Goal: Find specific page/section: Find specific page/section

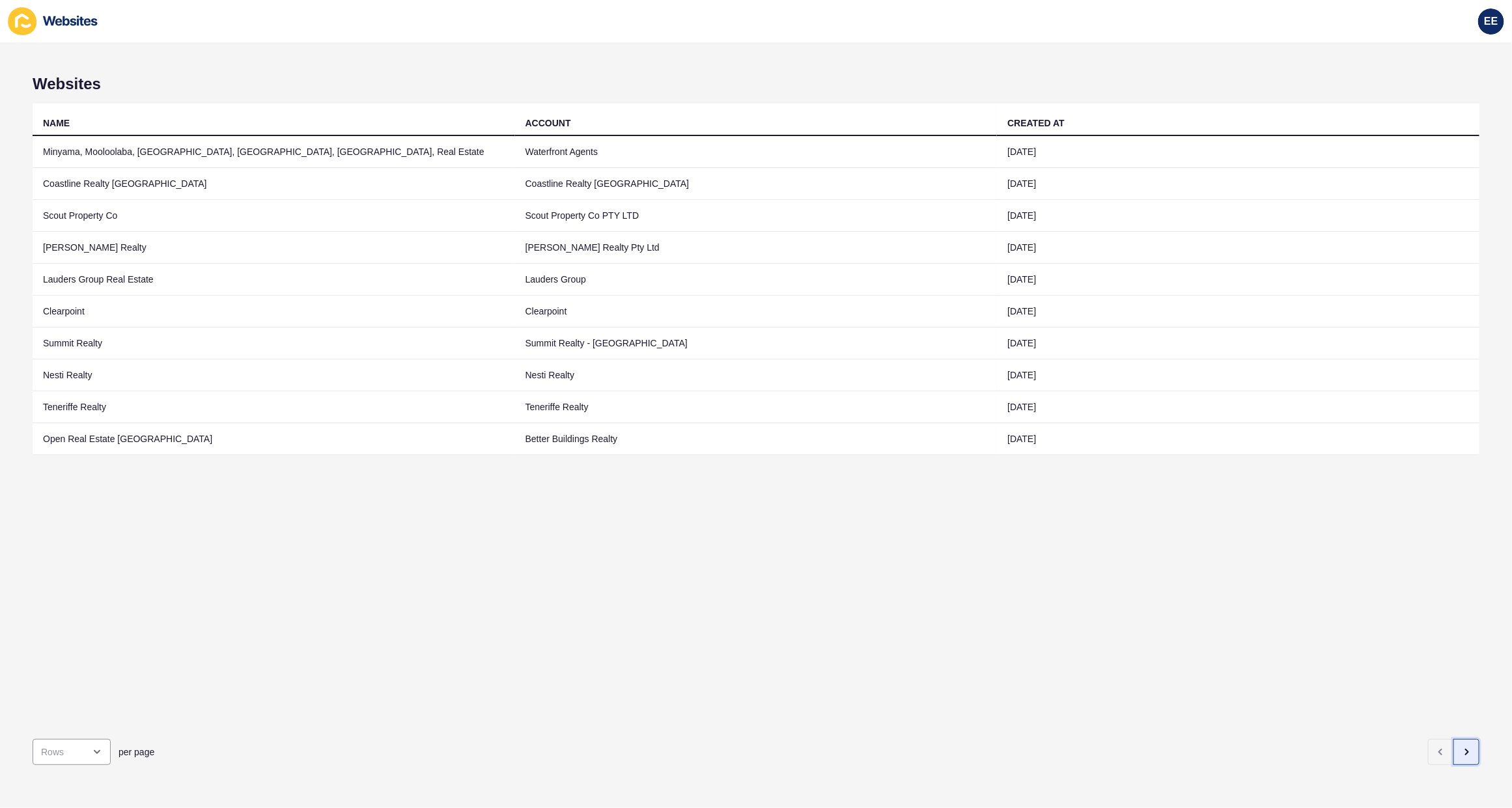
click at [1461, 747] on icon "button" at bounding box center [1466, 752] width 10 height 10
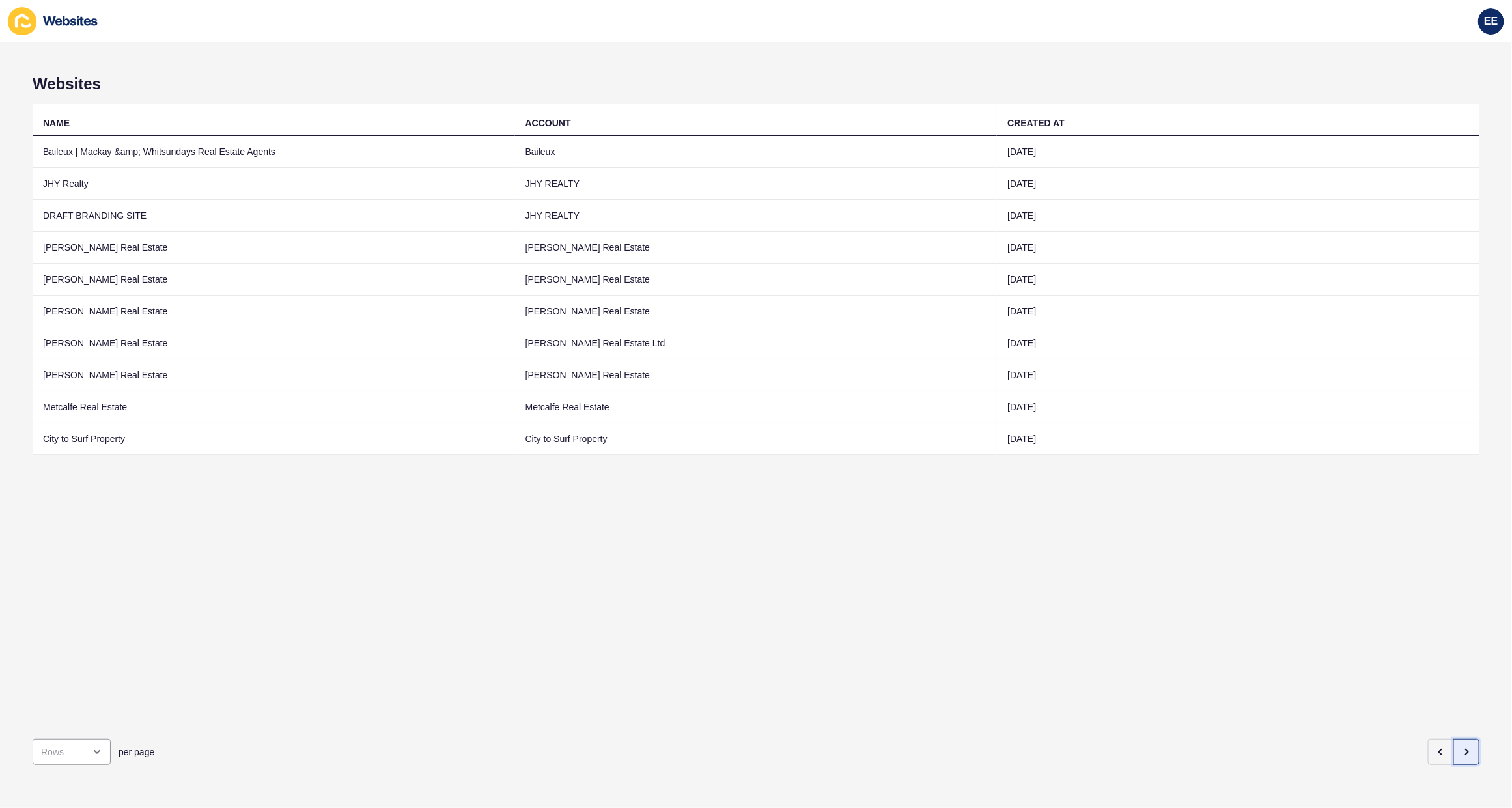
click at [1461, 747] on icon "button" at bounding box center [1466, 752] width 10 height 10
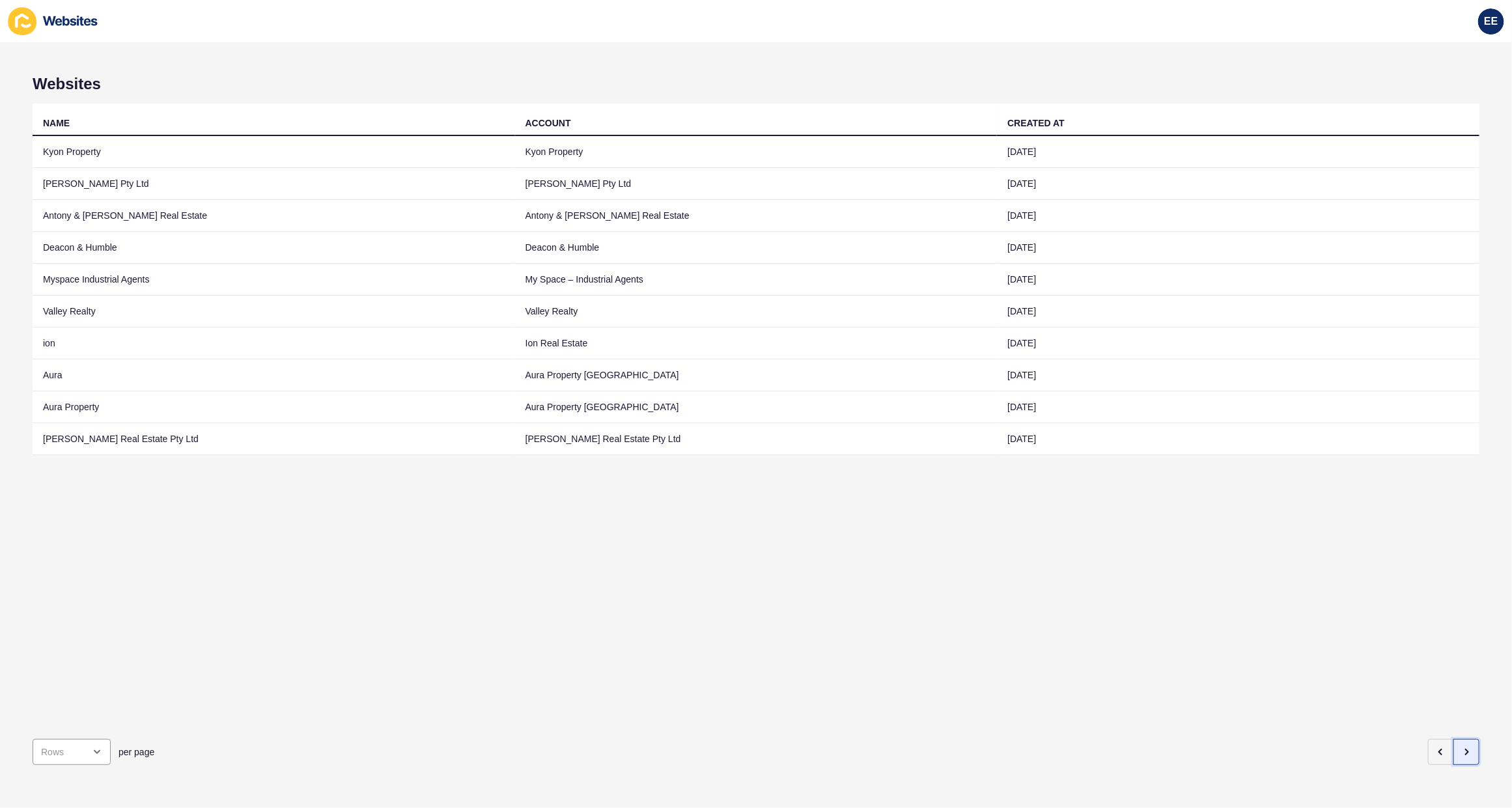
click at [1461, 747] on icon "button" at bounding box center [1466, 752] width 10 height 10
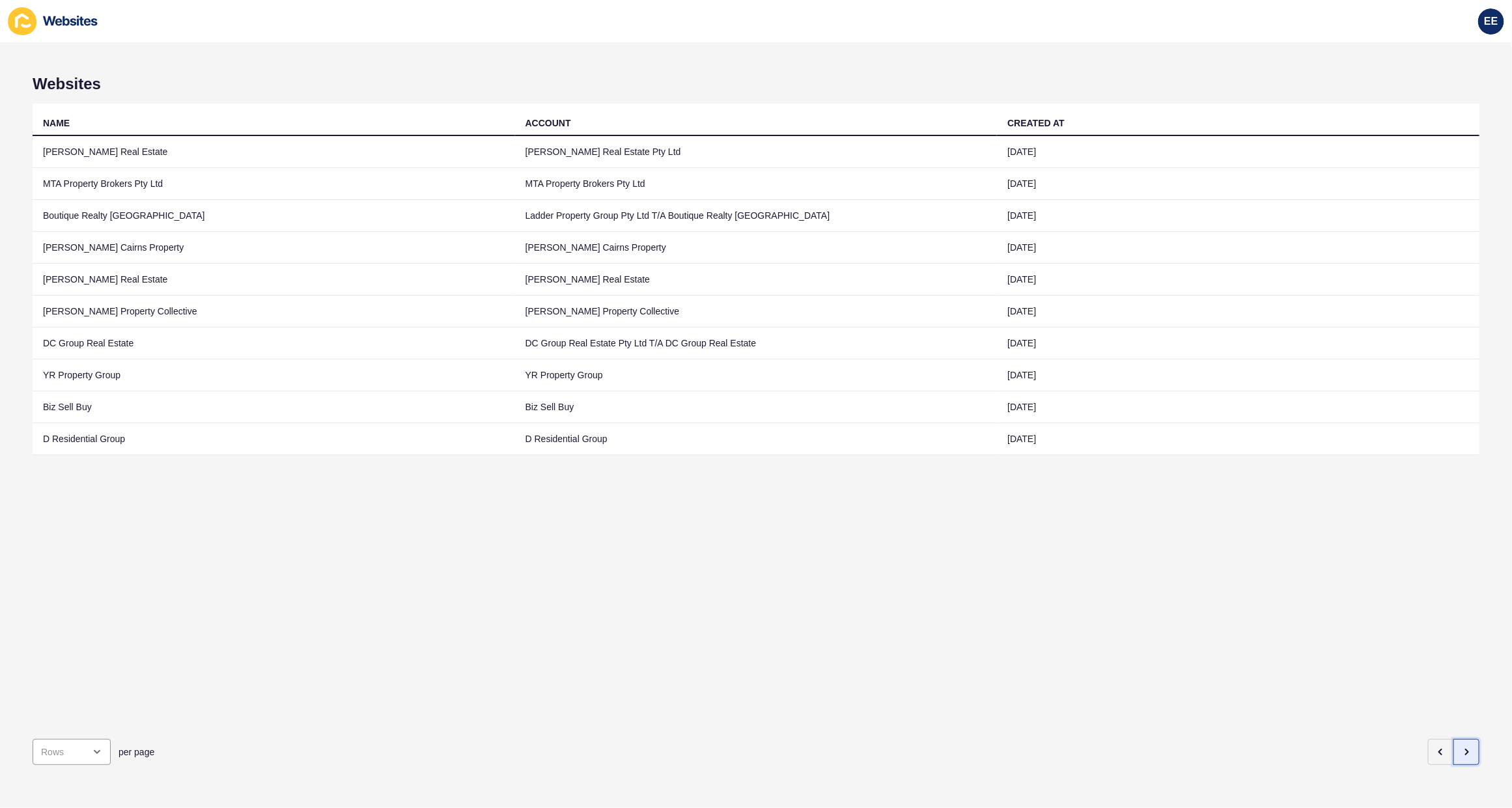
click at [1461, 747] on icon "button" at bounding box center [1466, 752] width 10 height 10
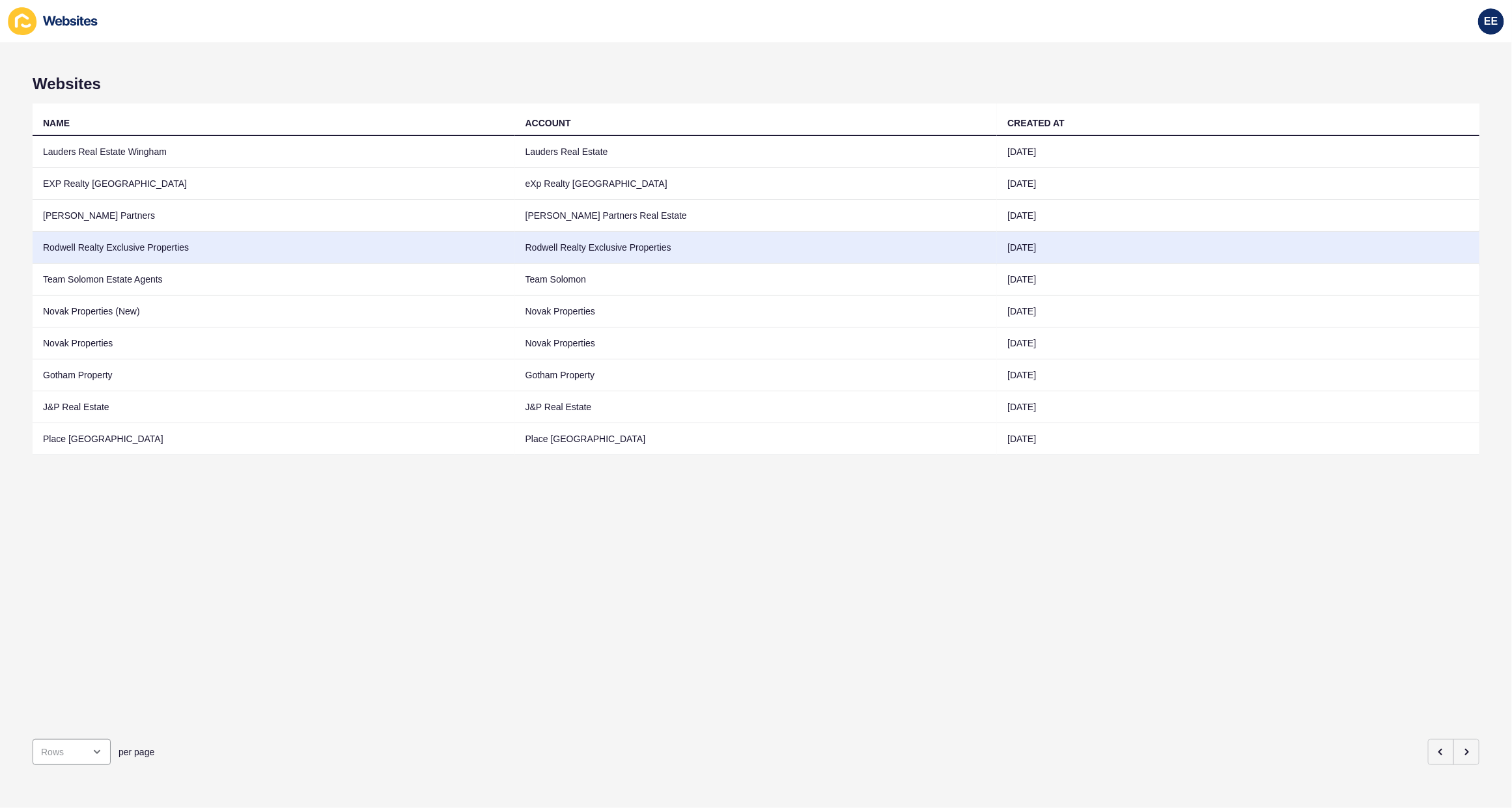
click at [82, 242] on td "Rodwell Realty Exclusive Properties" at bounding box center [273, 248] width 483 height 32
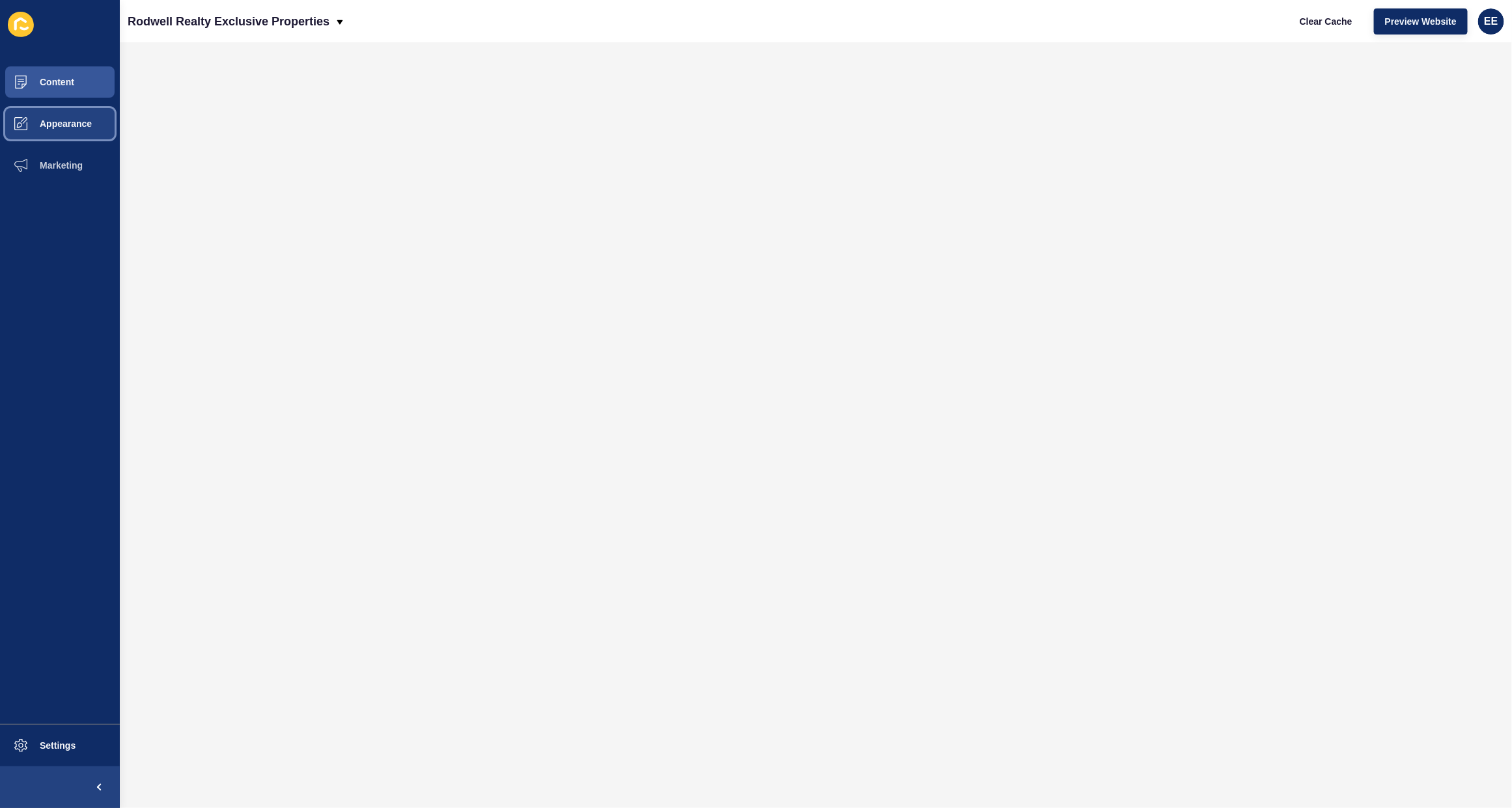
click at [44, 124] on span "Appearance" at bounding box center [44, 123] width 93 height 10
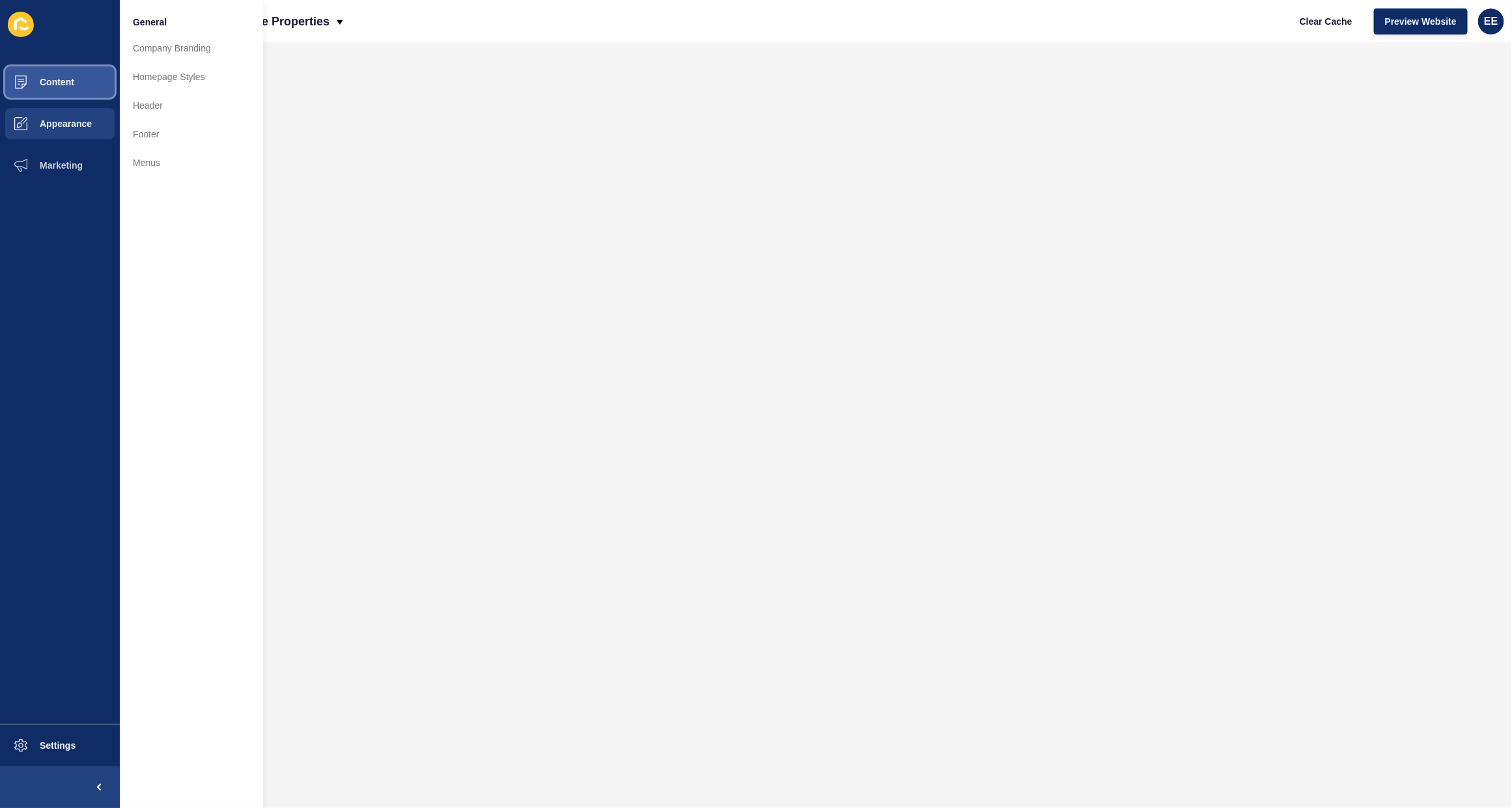
click at [49, 77] on span "Content" at bounding box center [36, 82] width 76 height 10
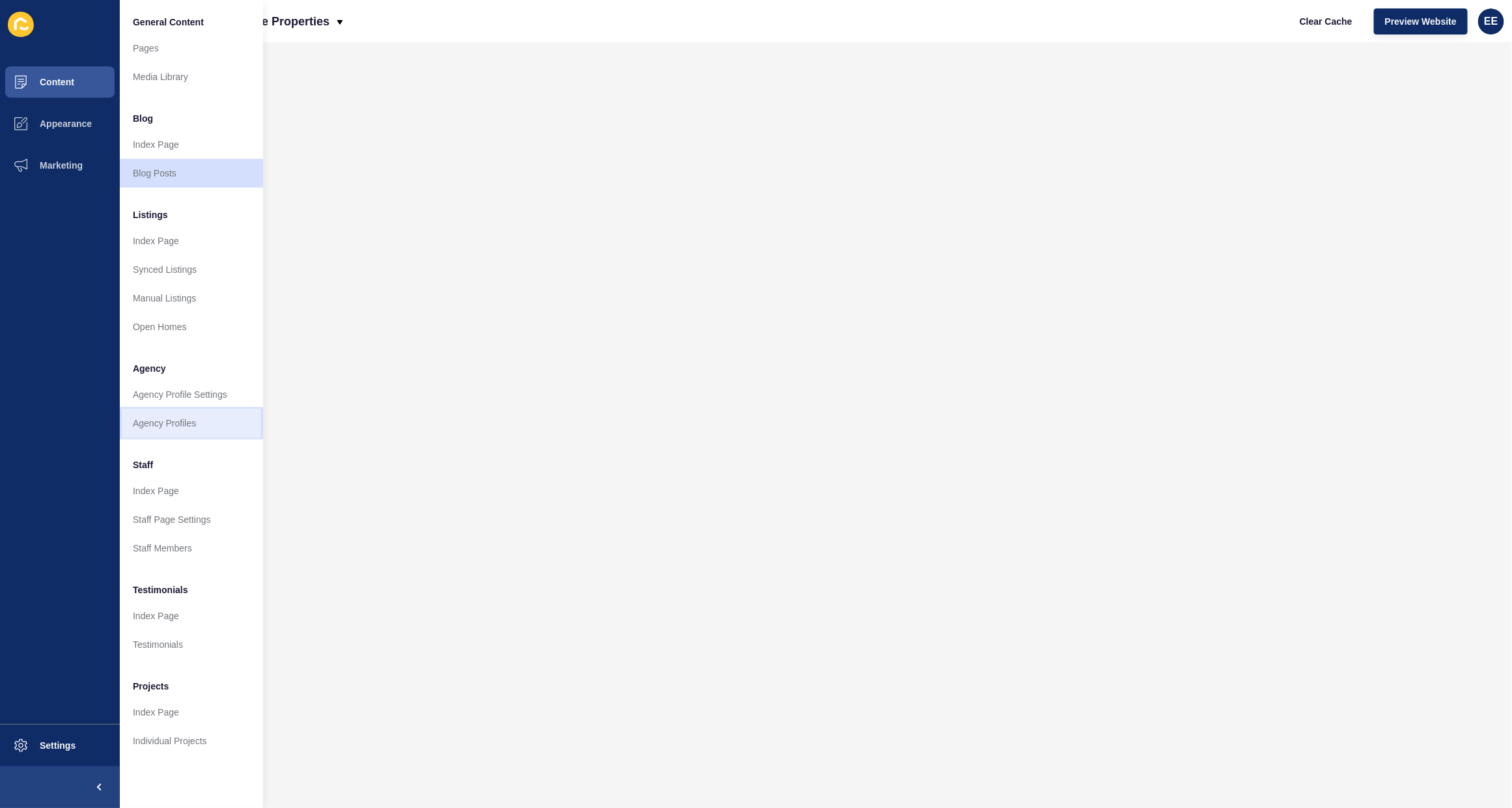
click at [148, 417] on link "Agency Profiles" at bounding box center [191, 423] width 143 height 28
